Goal: Task Accomplishment & Management: Complete application form

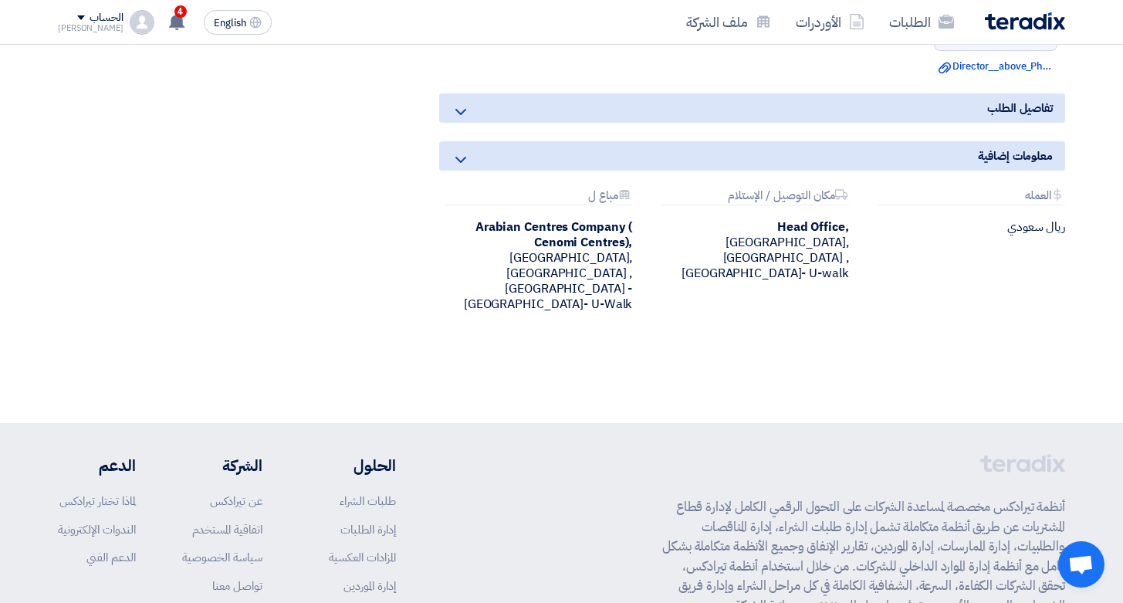
scroll to position [920, 0]
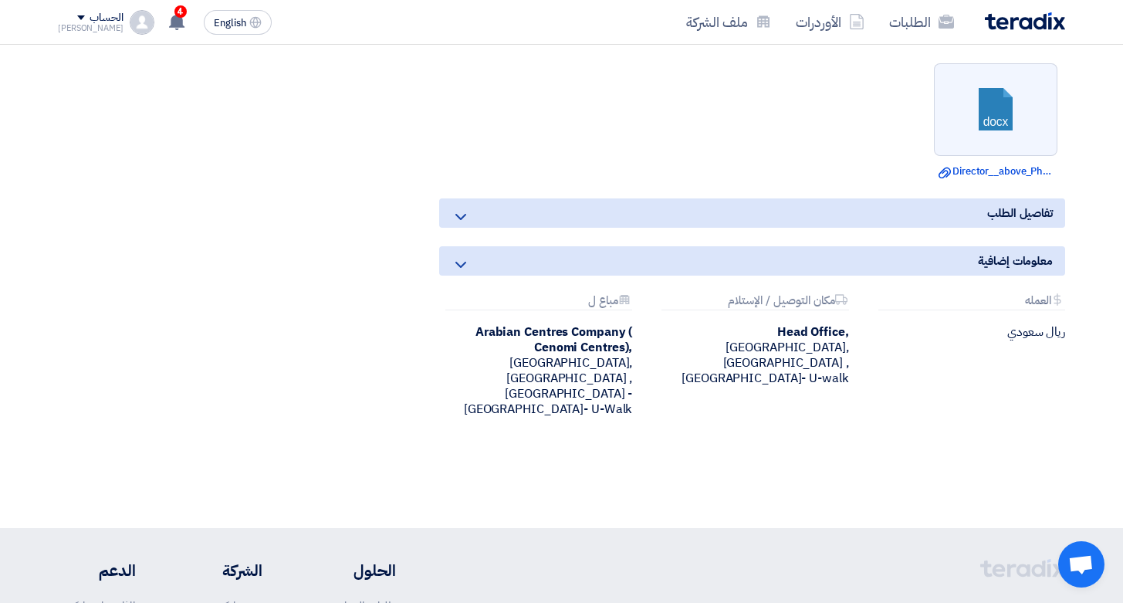
click at [461, 217] on icon at bounding box center [460, 217] width 19 height 19
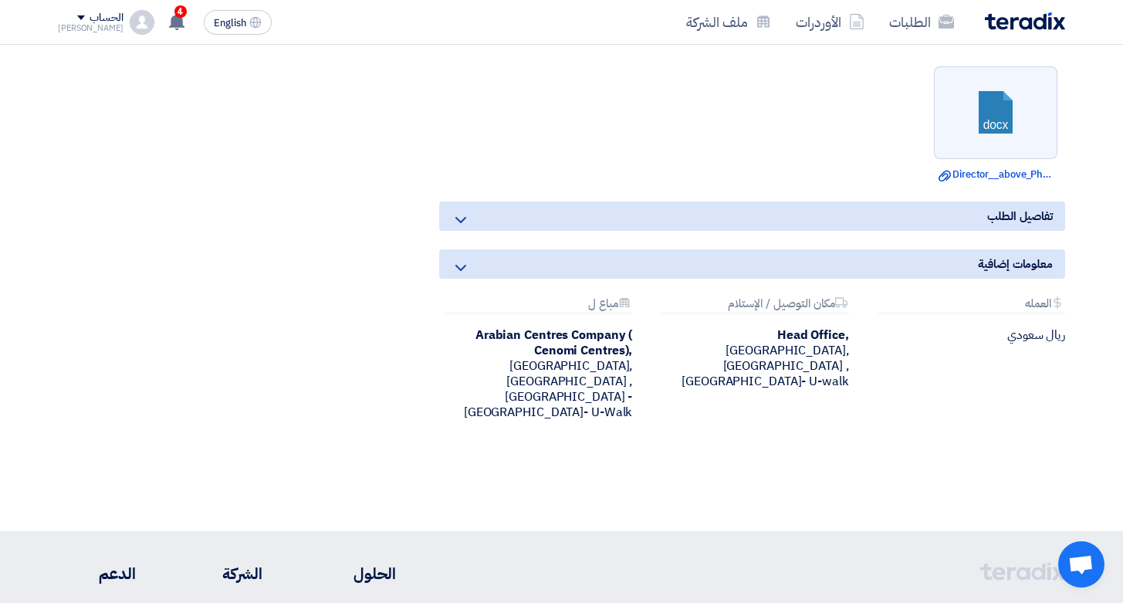
scroll to position [914, 0]
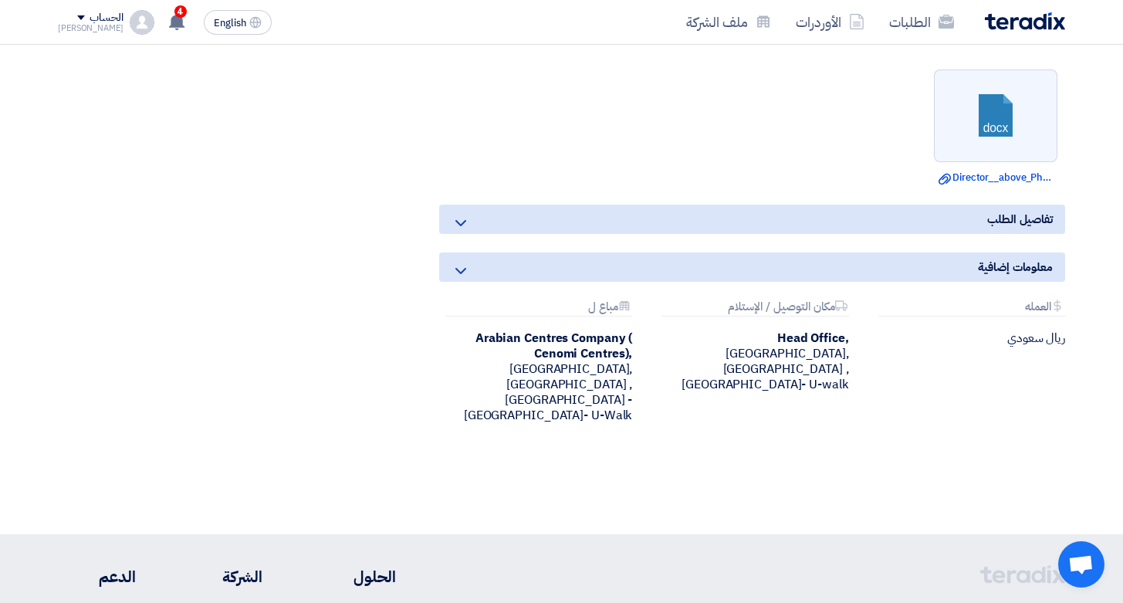
click at [504, 262] on div "معلومات إضافية" at bounding box center [752, 266] width 626 height 29
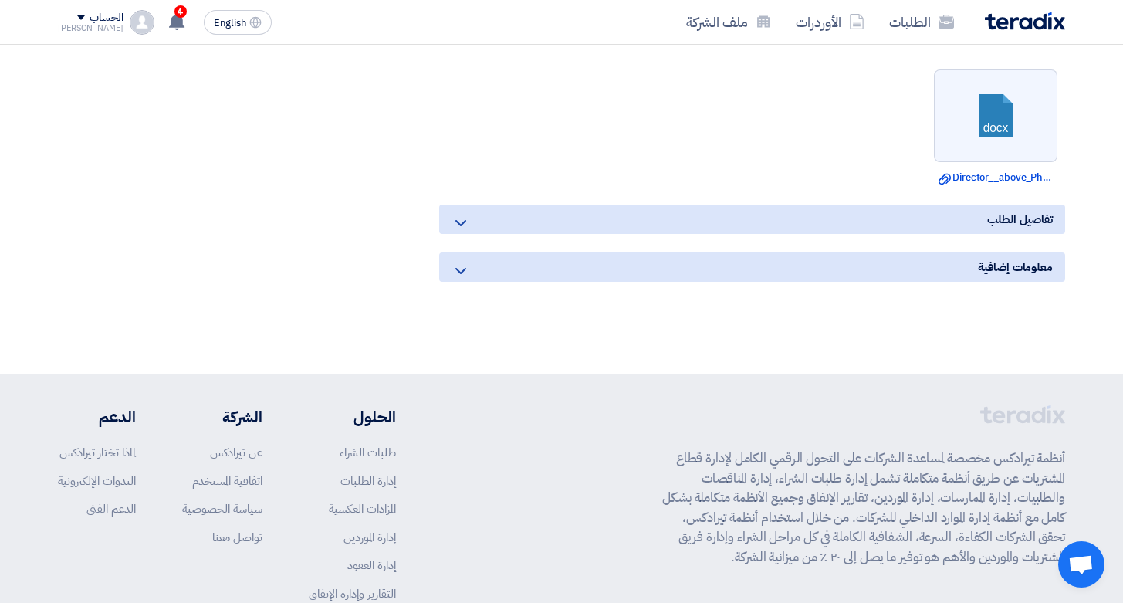
click at [504, 262] on div "معلومات إضافية" at bounding box center [752, 266] width 626 height 29
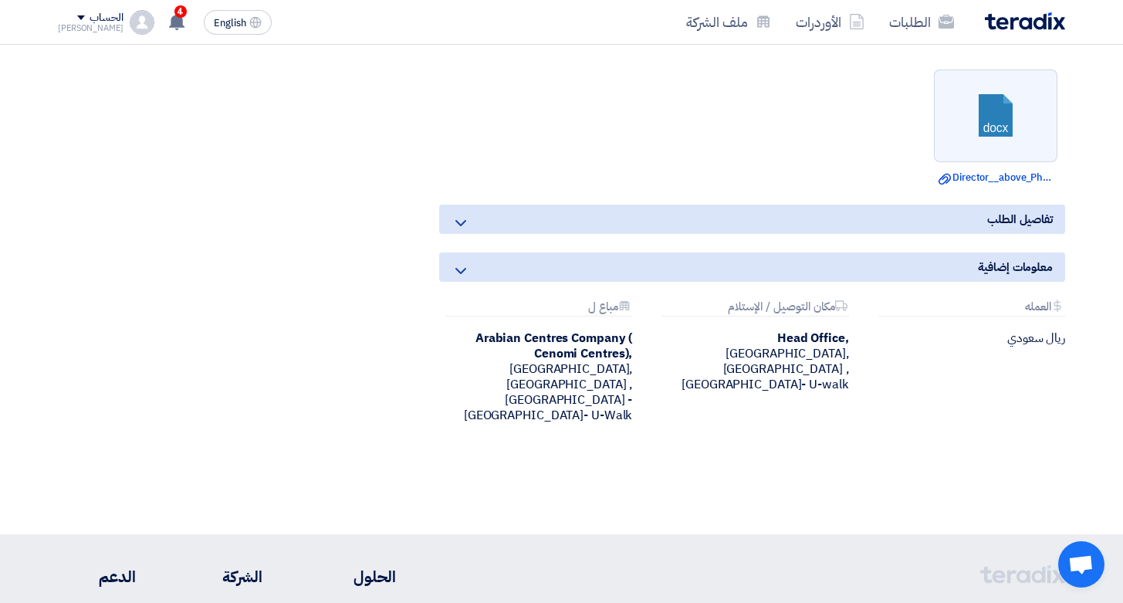
click at [470, 215] on div "تفاصيل الطلب" at bounding box center [752, 218] width 626 height 29
click at [467, 219] on icon at bounding box center [460, 223] width 19 height 19
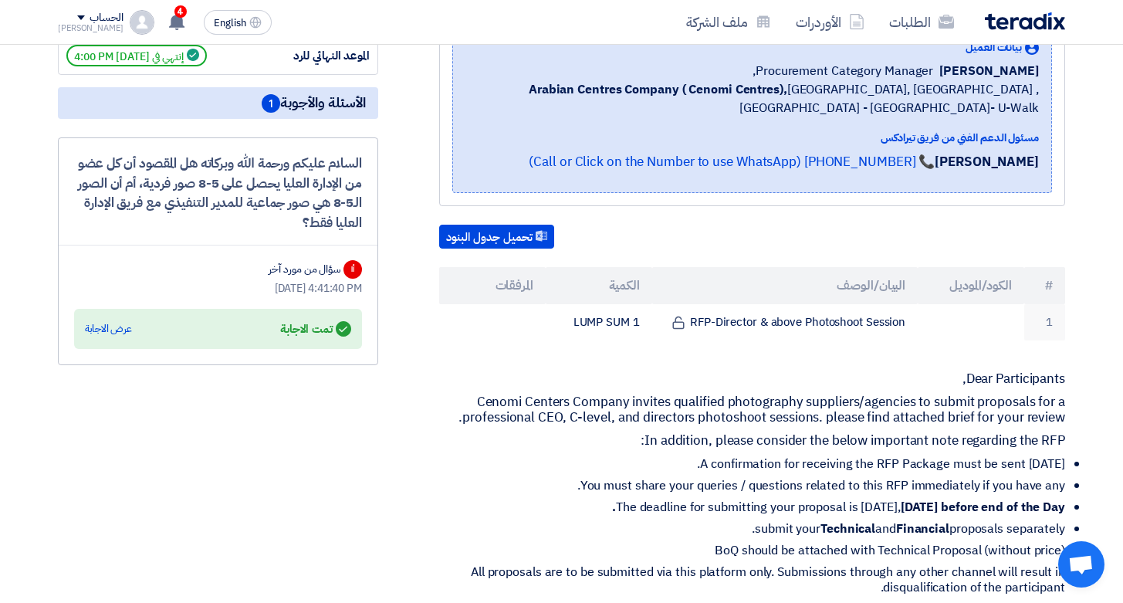
scroll to position [0, 0]
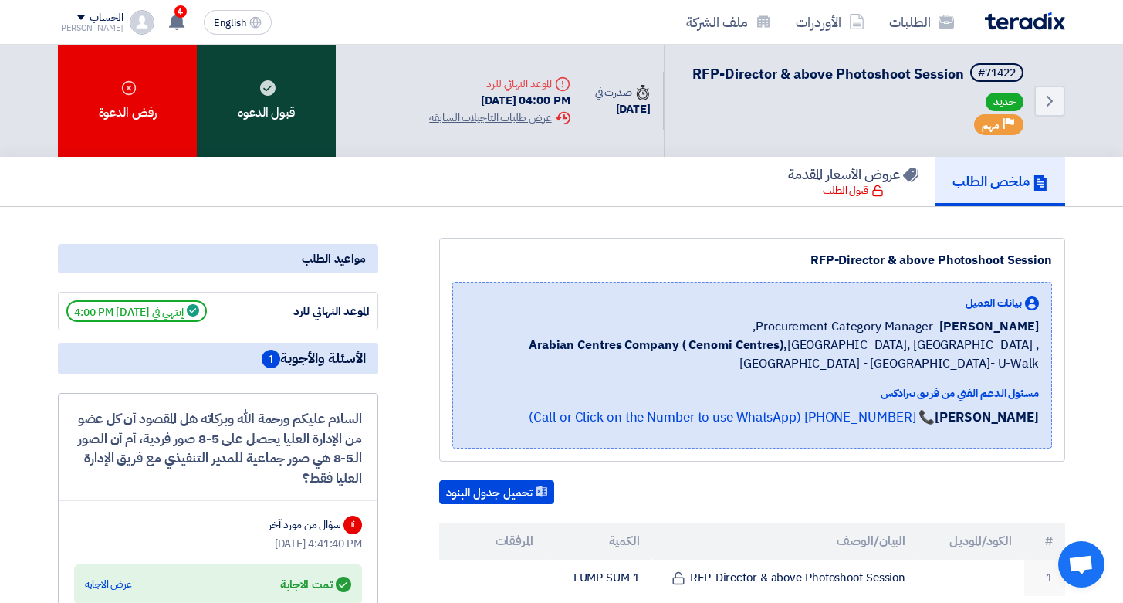
click at [288, 104] on div "قبول الدعوه" at bounding box center [266, 101] width 139 height 112
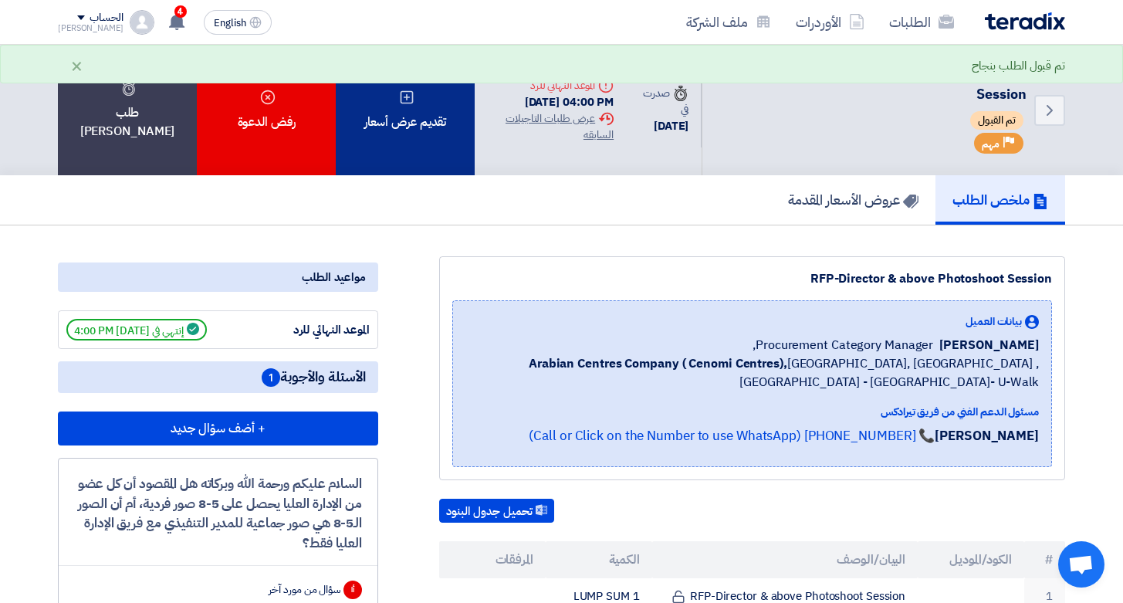
click at [419, 130] on div "تقديم عرض أسعار" at bounding box center [405, 110] width 139 height 130
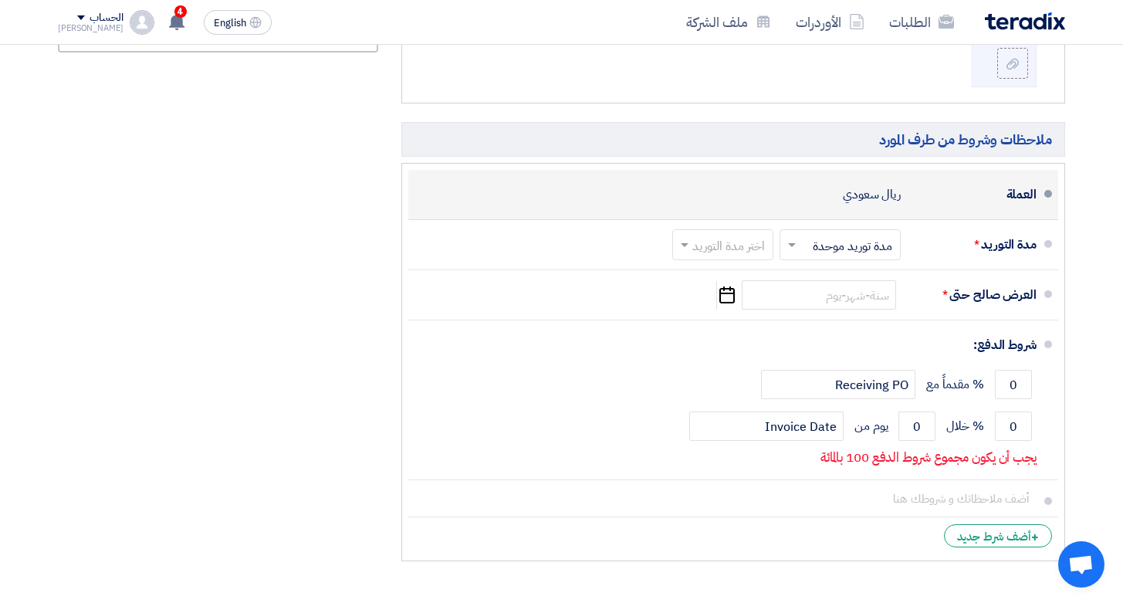
scroll to position [711, 0]
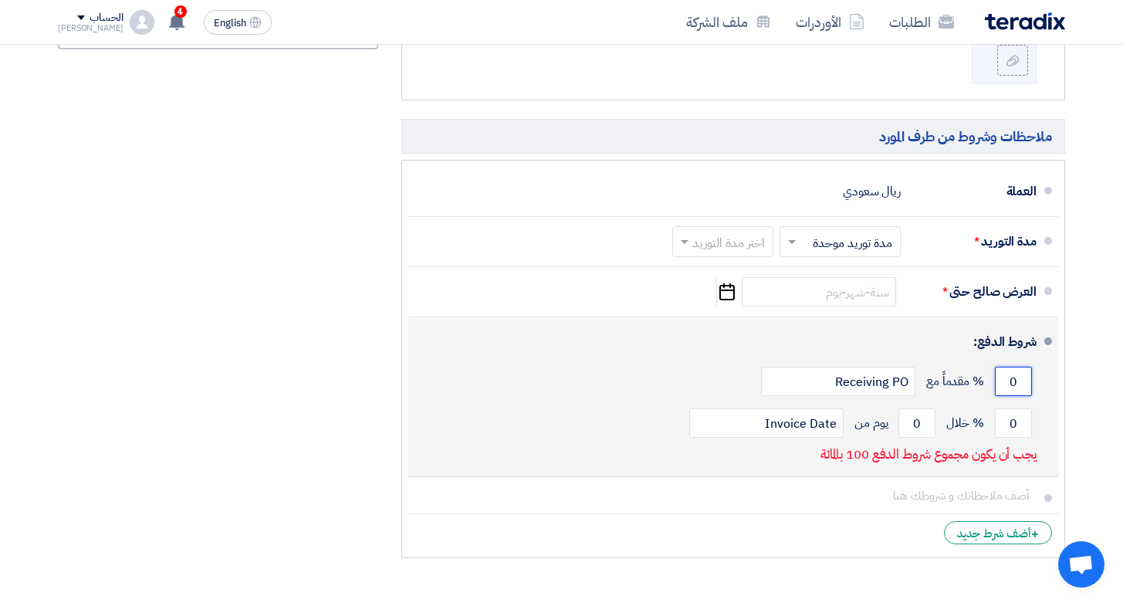
click at [1007, 374] on input "0" at bounding box center [1013, 381] width 37 height 29
type input "60"
click at [1010, 421] on input "0" at bounding box center [1013, 422] width 37 height 29
type input "0"
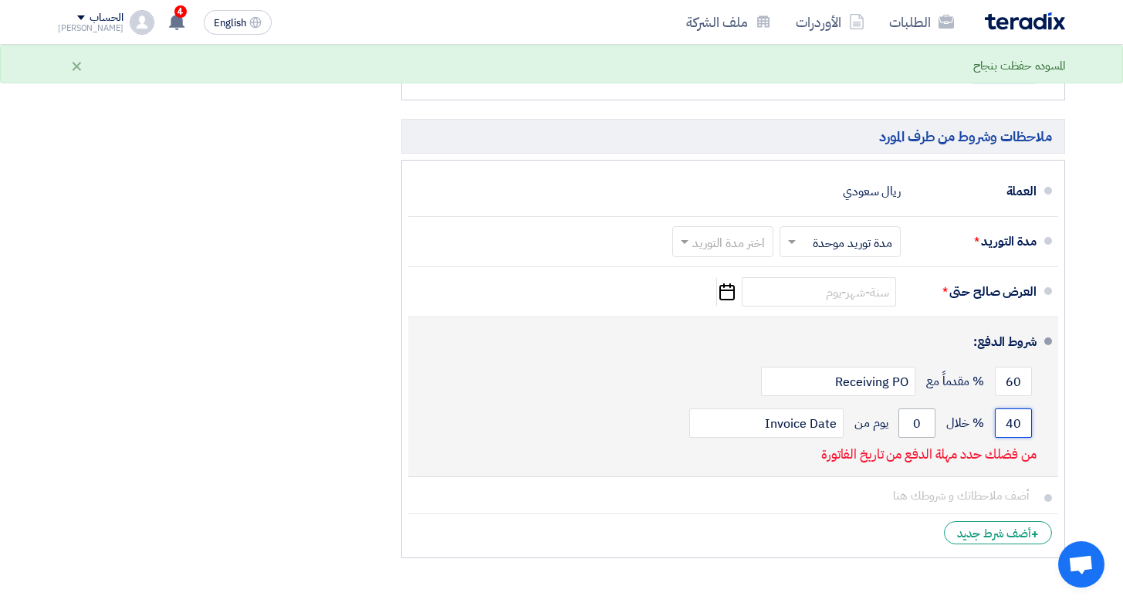
type input "40"
click at [914, 424] on input "0" at bounding box center [916, 422] width 37 height 29
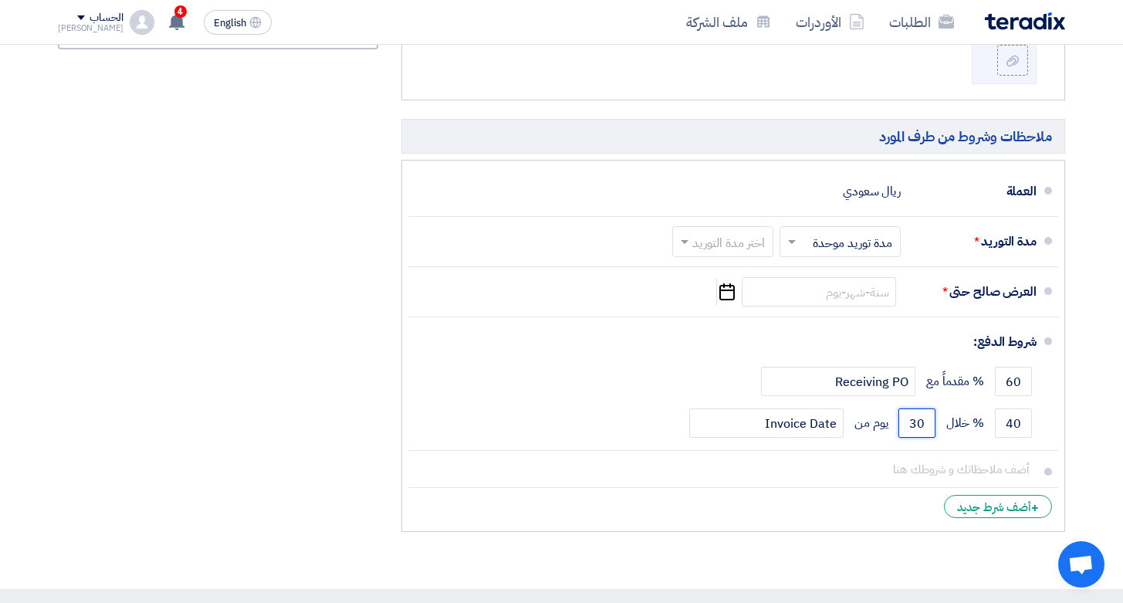
type input "30"
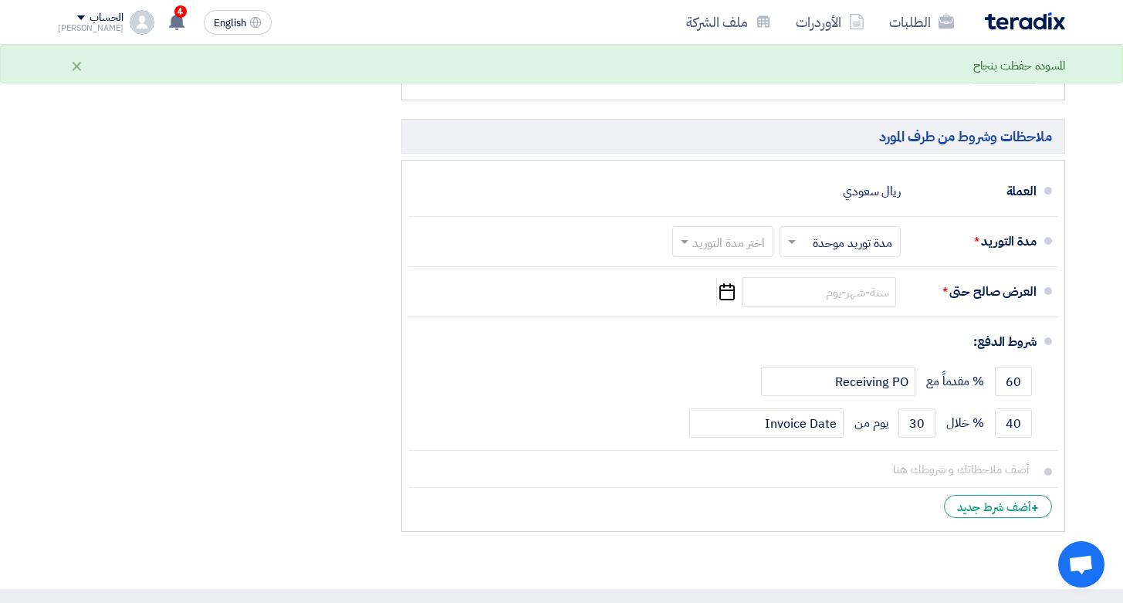
click at [1064, 391] on ul "العملة ريال سعودي مدة التوريد * اختر مدة التوريد × مدة توريد موحدة ×" at bounding box center [733, 346] width 664 height 372
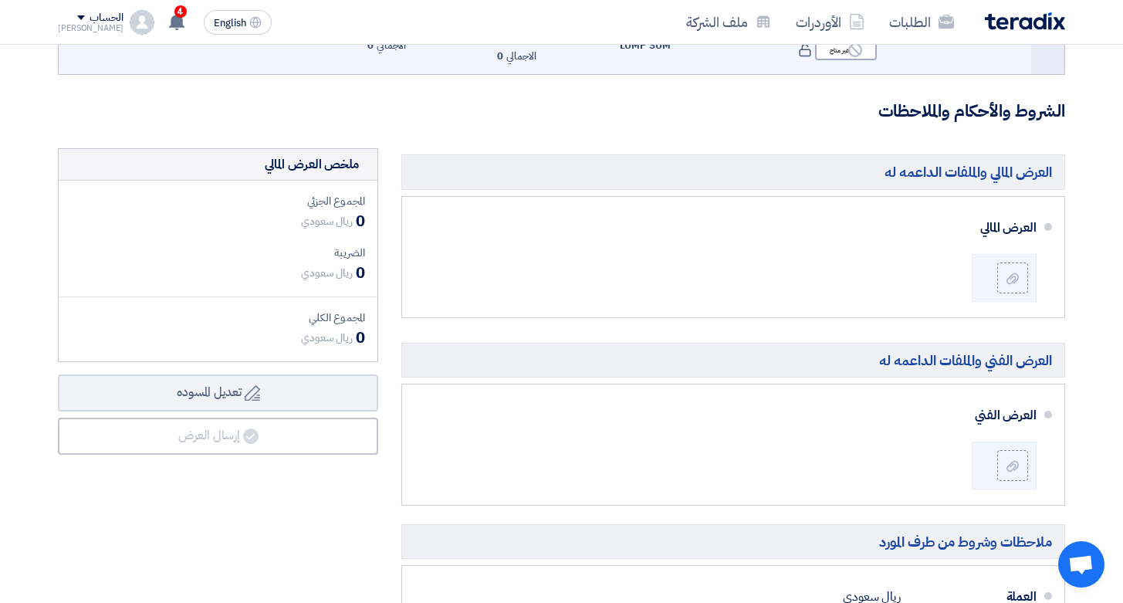
scroll to position [0, 0]
